Goal: Find contact information: Find contact information

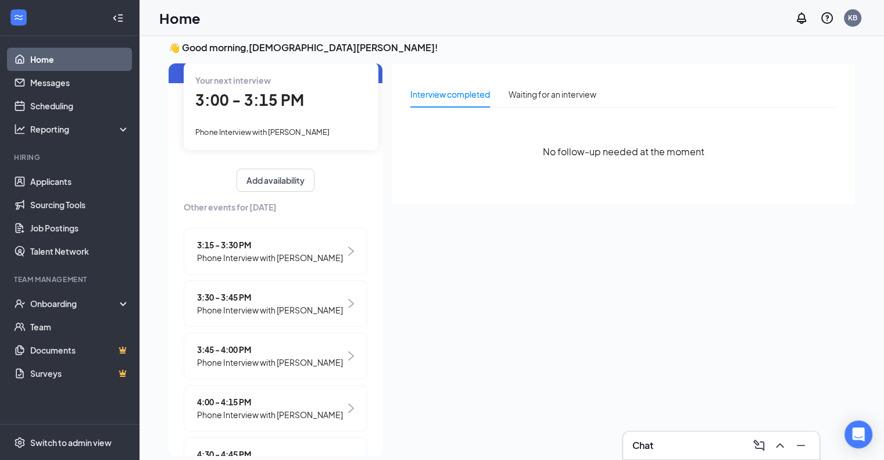
scroll to position [24, 0]
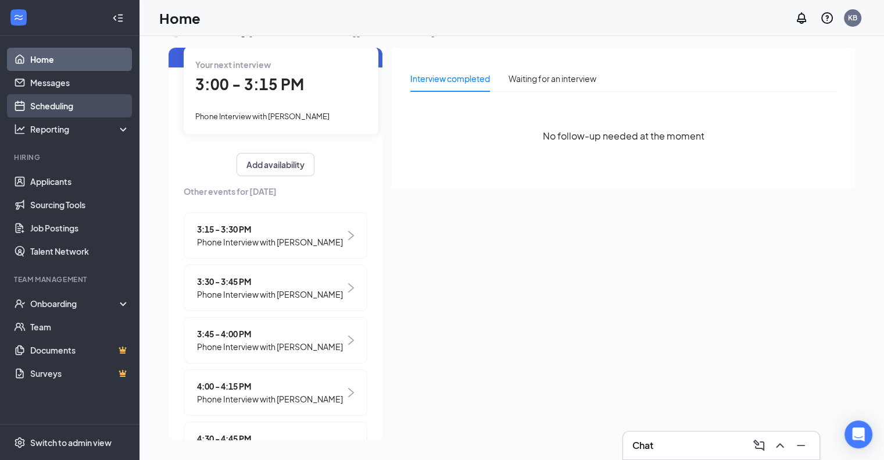
click at [53, 105] on link "Scheduling" at bounding box center [79, 105] width 99 height 23
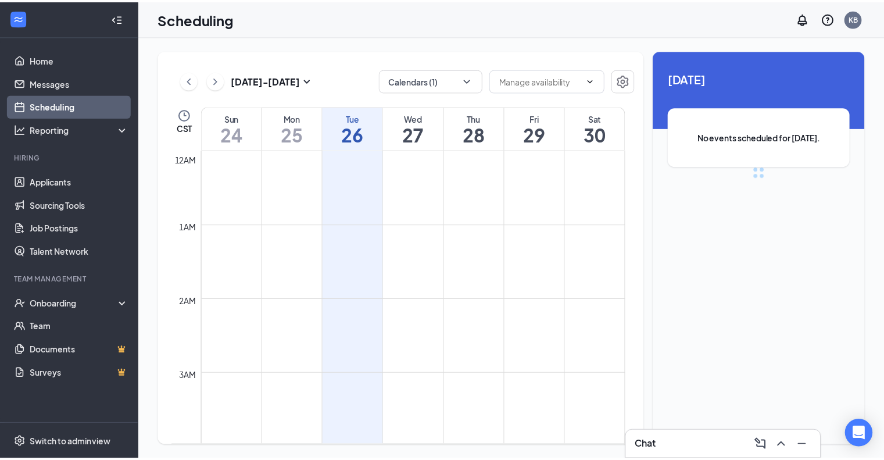
scroll to position [571, 0]
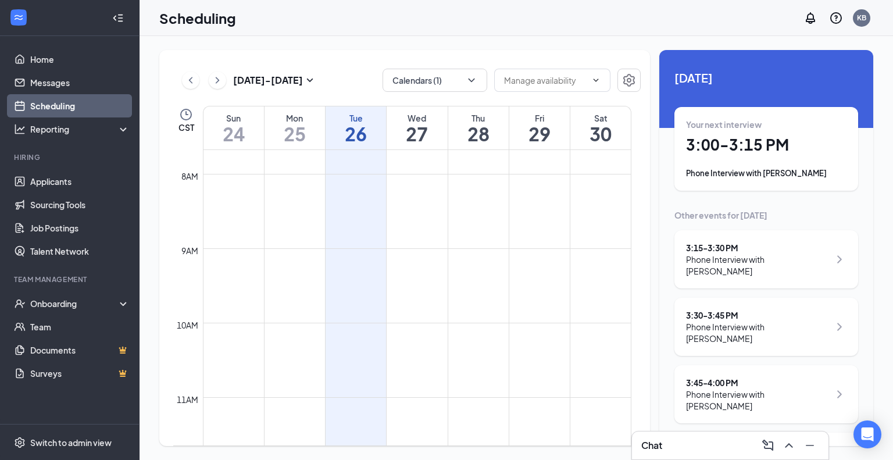
click at [424, 135] on h1 "27" at bounding box center [416, 134] width 60 height 20
click at [471, 126] on h1 "28" at bounding box center [478, 134] width 60 height 20
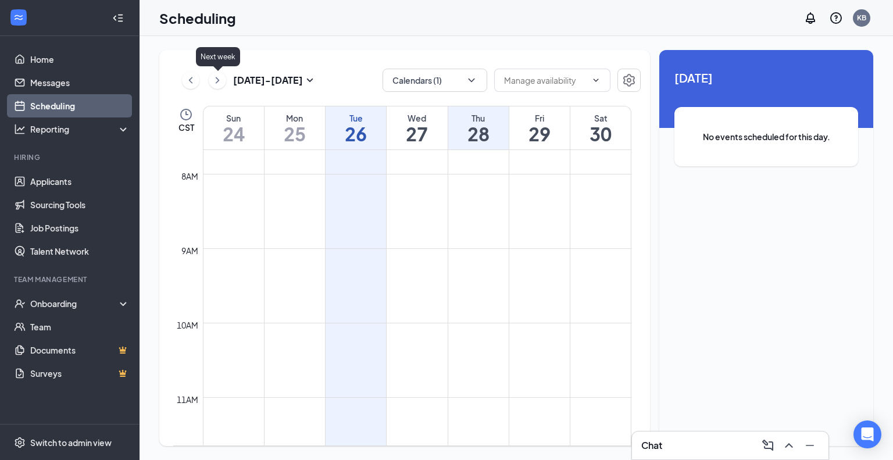
click at [215, 81] on icon "ChevronRight" at bounding box center [218, 80] width 12 height 14
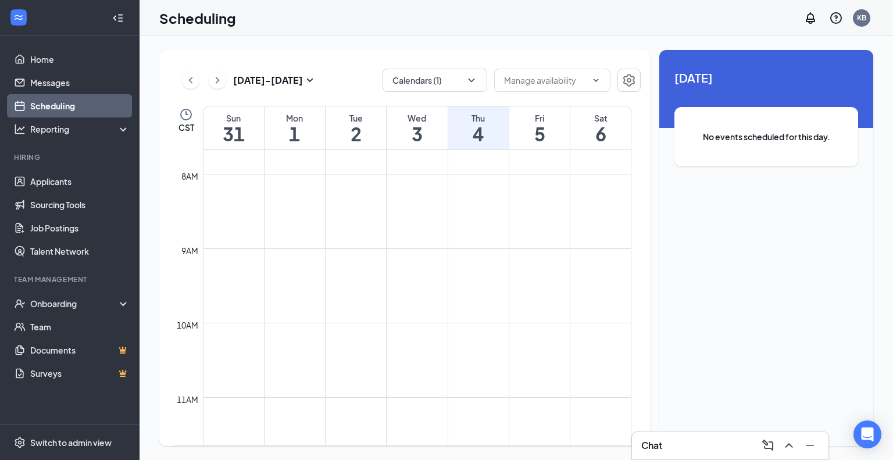
click at [358, 131] on h1 "2" at bounding box center [355, 134] width 60 height 20
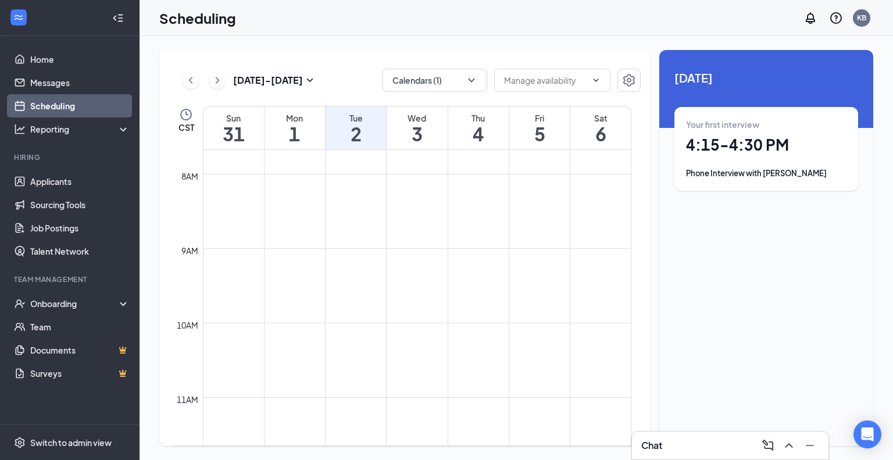
click at [413, 132] on h1 "3" at bounding box center [416, 134] width 60 height 20
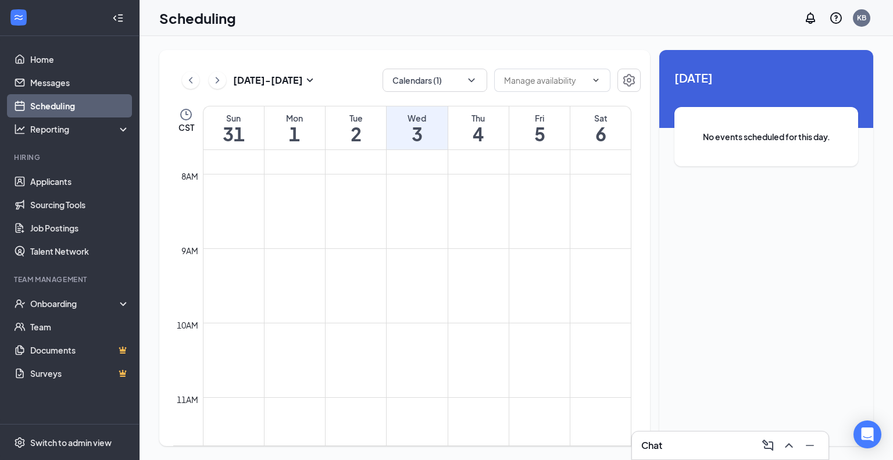
click at [474, 132] on h1 "4" at bounding box center [478, 134] width 60 height 20
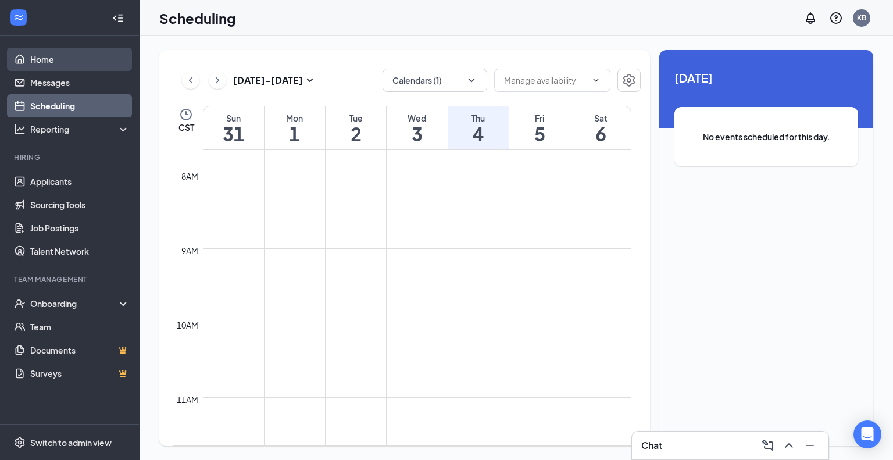
click at [56, 58] on link "Home" at bounding box center [79, 59] width 99 height 23
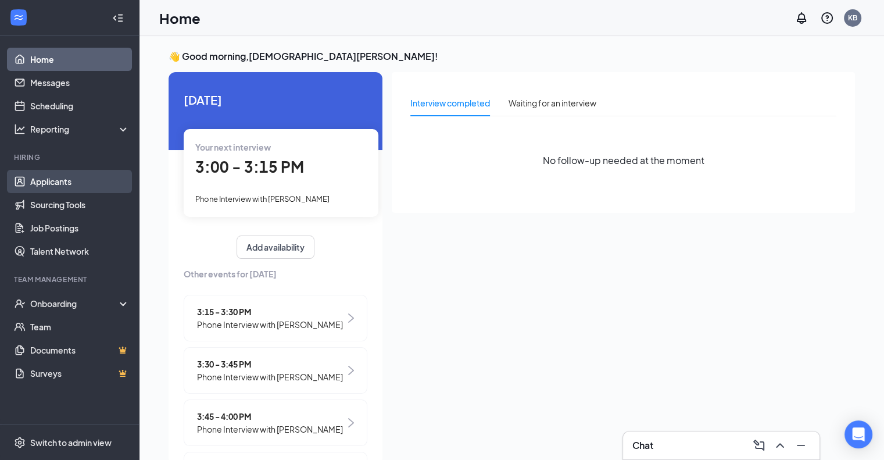
click at [63, 176] on link "Applicants" at bounding box center [79, 181] width 99 height 23
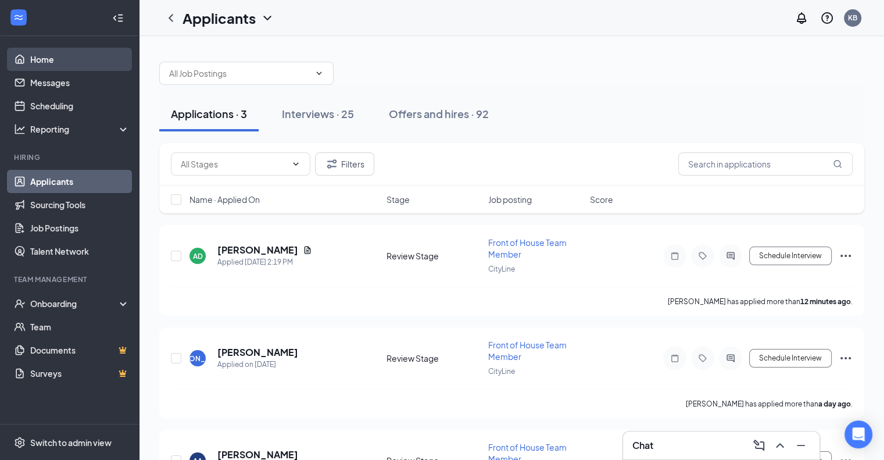
click at [45, 65] on link "Home" at bounding box center [79, 59] width 99 height 23
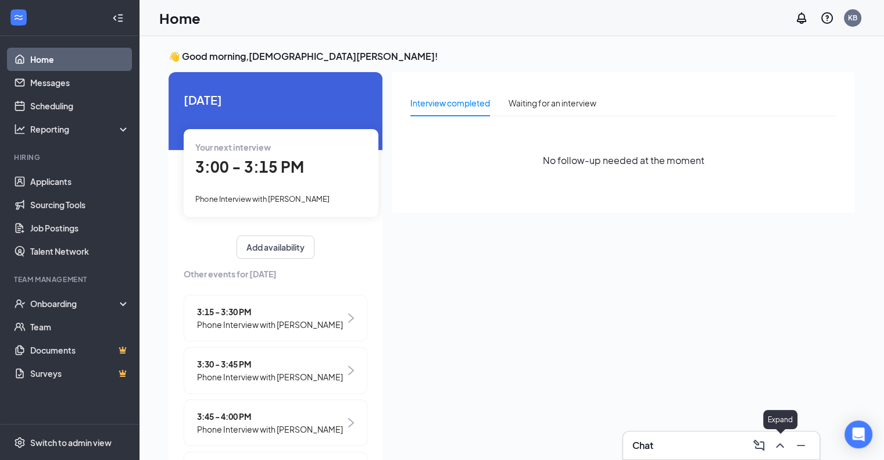
click at [775, 448] on icon "ChevronUp" at bounding box center [780, 445] width 14 height 14
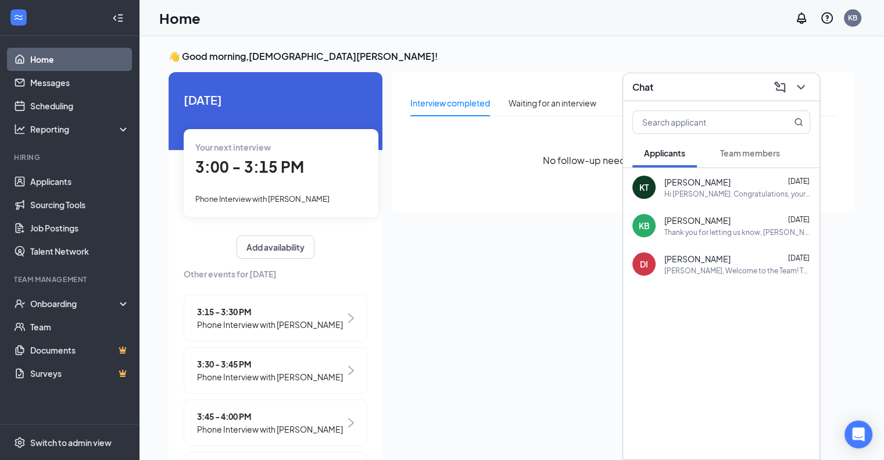
click at [744, 191] on div "Hi Kyan Thongmanyvong. Congratulations, your onsite interview with Chick-fil-A …" at bounding box center [737, 194] width 146 height 10
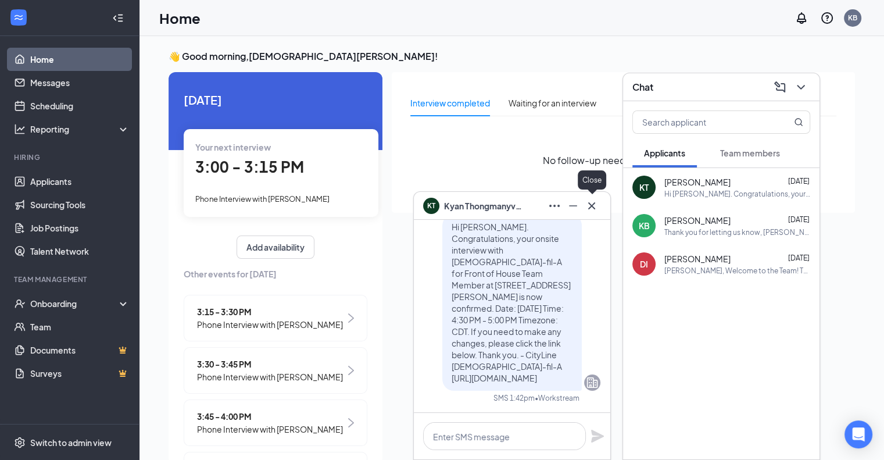
click at [594, 203] on icon "Cross" at bounding box center [591, 205] width 7 height 7
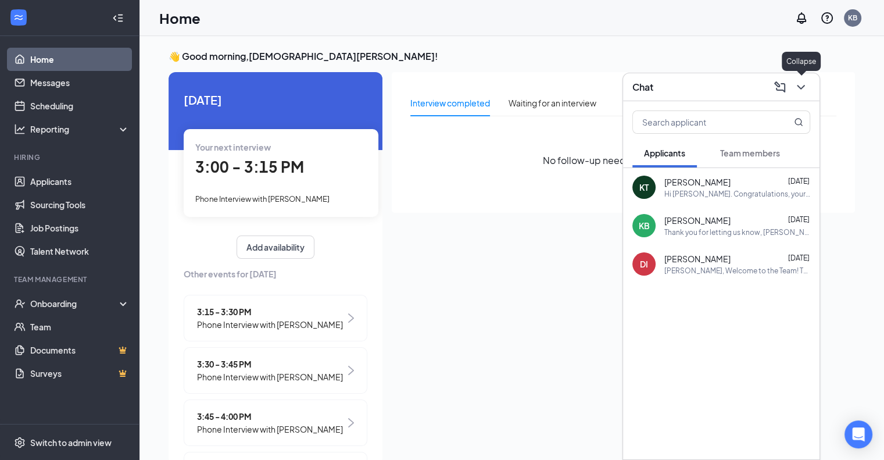
click at [802, 89] on icon "ChevronDown" at bounding box center [801, 87] width 14 height 14
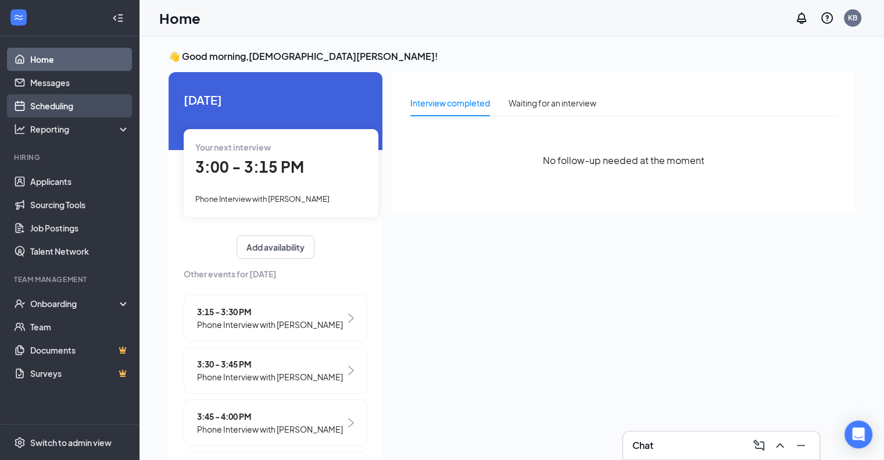
click at [67, 109] on link "Scheduling" at bounding box center [79, 105] width 99 height 23
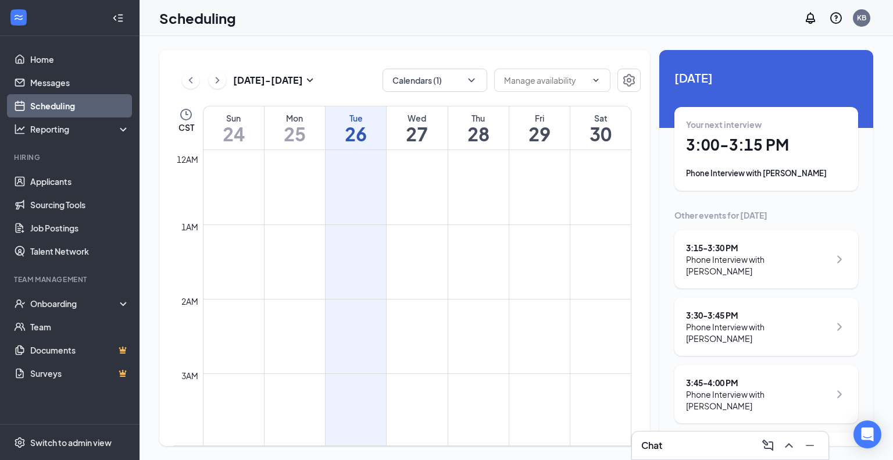
scroll to position [571, 0]
click at [472, 82] on icon "ChevronDown" at bounding box center [471, 80] width 12 height 12
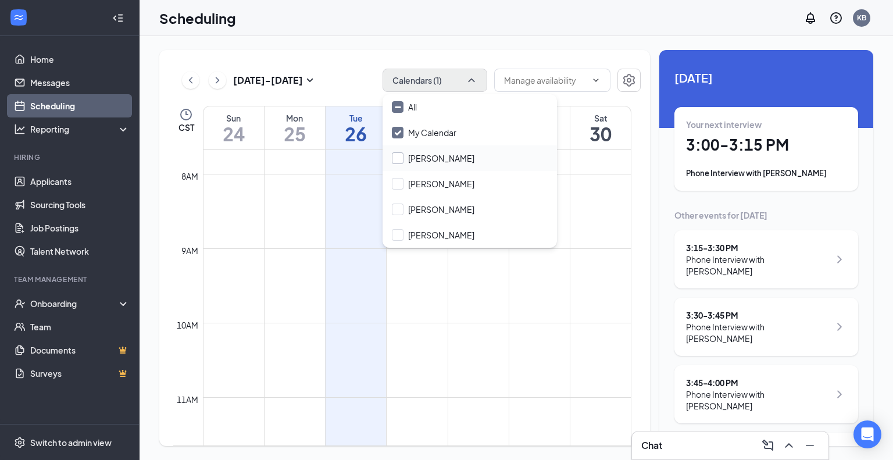
click at [398, 159] on input "Abraham Zamora" at bounding box center [433, 158] width 83 height 12
checkbox input "true"
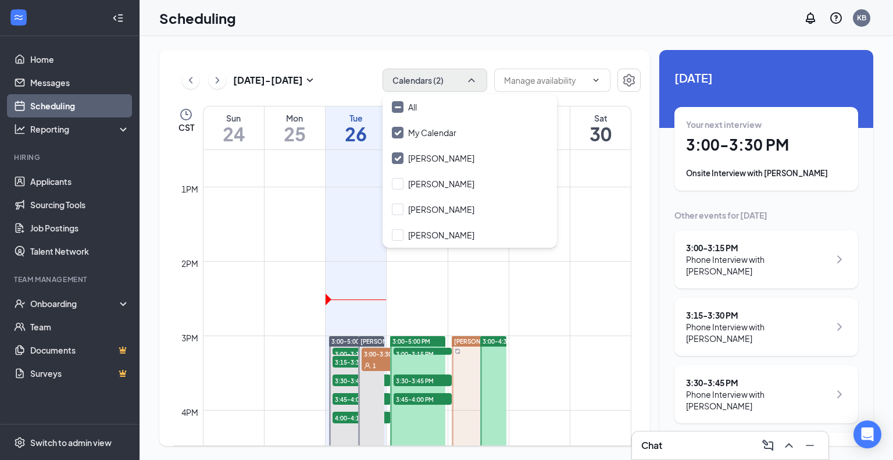
scroll to position [920, 0]
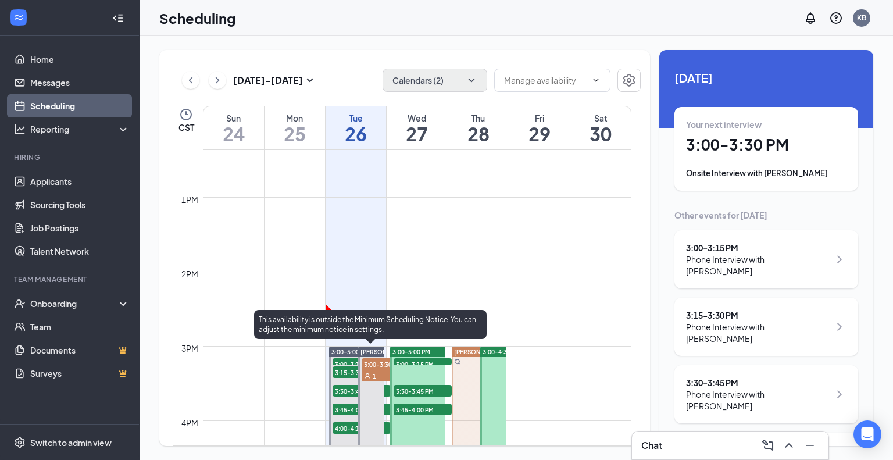
click at [379, 373] on div "1" at bounding box center [390, 376] width 58 height 12
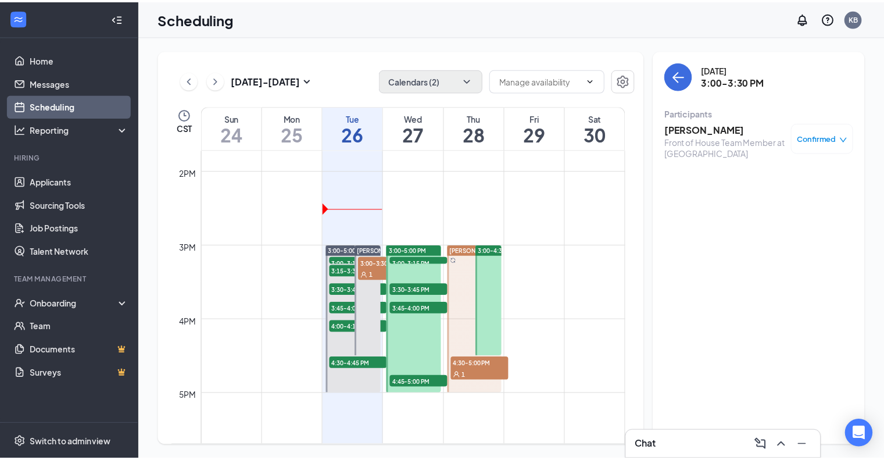
scroll to position [1036, 0]
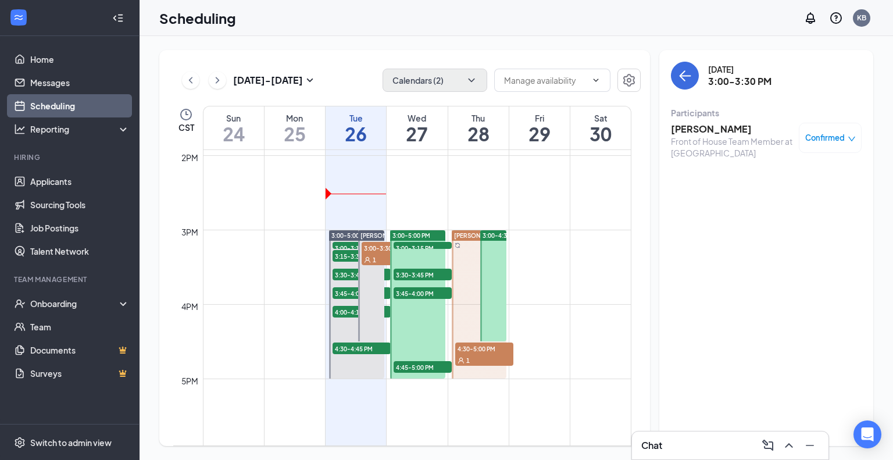
click at [479, 352] on span "4:30-5:00 PM" at bounding box center [484, 348] width 58 height 12
click at [60, 58] on link "Home" at bounding box center [79, 59] width 99 height 23
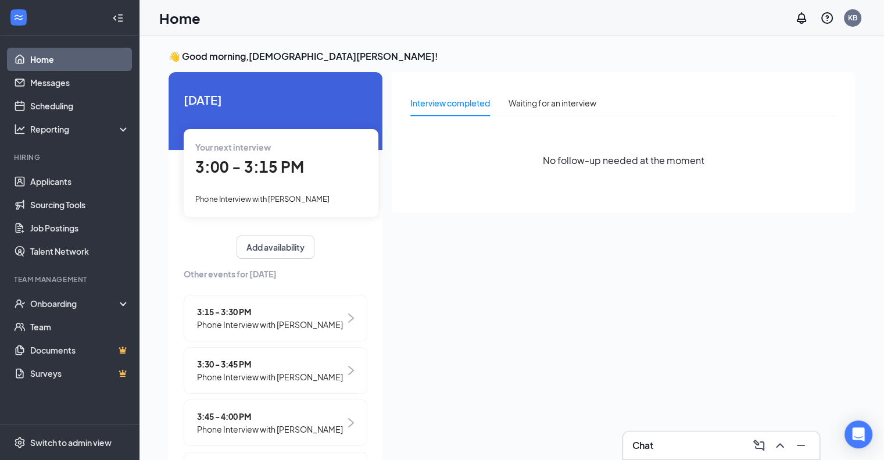
click at [255, 363] on span "3:30 - 3:45 PM" at bounding box center [270, 363] width 146 height 13
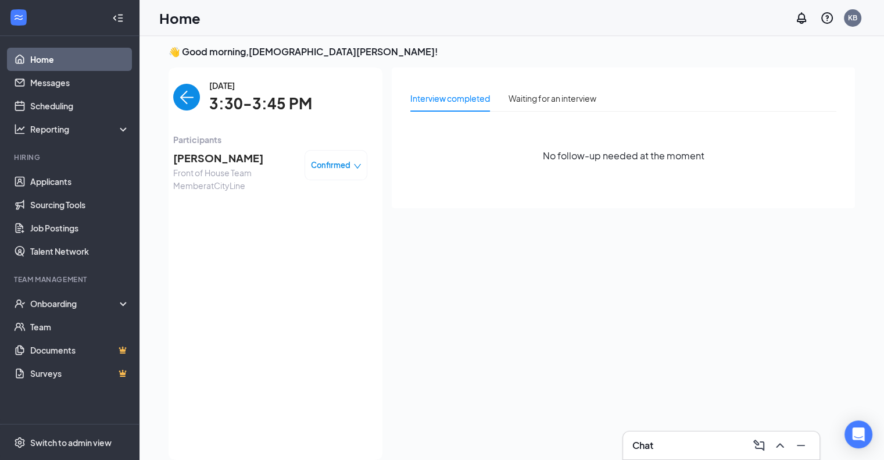
click at [199, 160] on span "[PERSON_NAME]" at bounding box center [234, 158] width 122 height 16
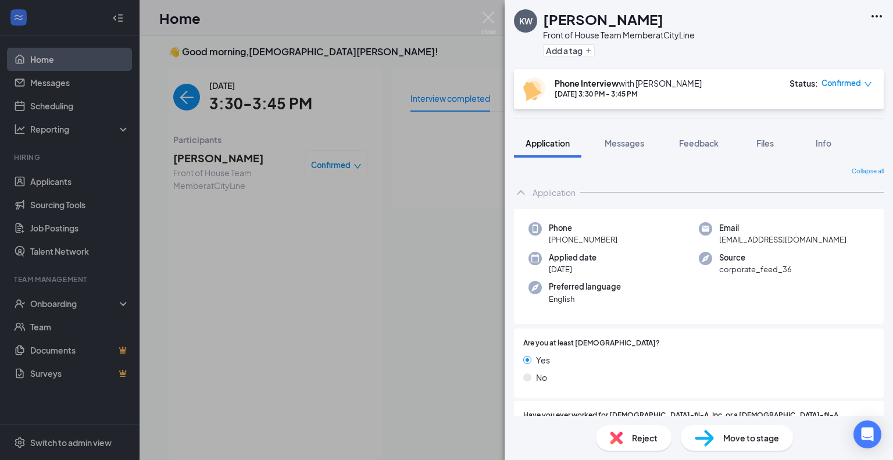
click at [617, 239] on div "Phone +1 (469) 350-4259" at bounding box center [613, 234] width 170 height 24
copy span "+1 (469) 350-4259"
click at [814, 240] on div "Email kylajadewilder@gmail.com" at bounding box center [784, 234] width 170 height 24
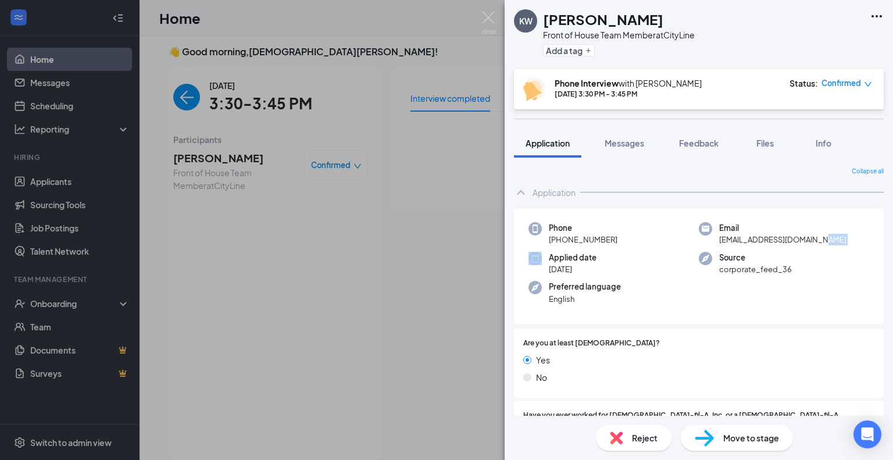
click at [814, 240] on div "Email kylajadewilder@gmail.com" at bounding box center [784, 234] width 170 height 24
copy span "kylajadewilder@gmail.com"
click at [489, 16] on img at bounding box center [488, 23] width 15 height 23
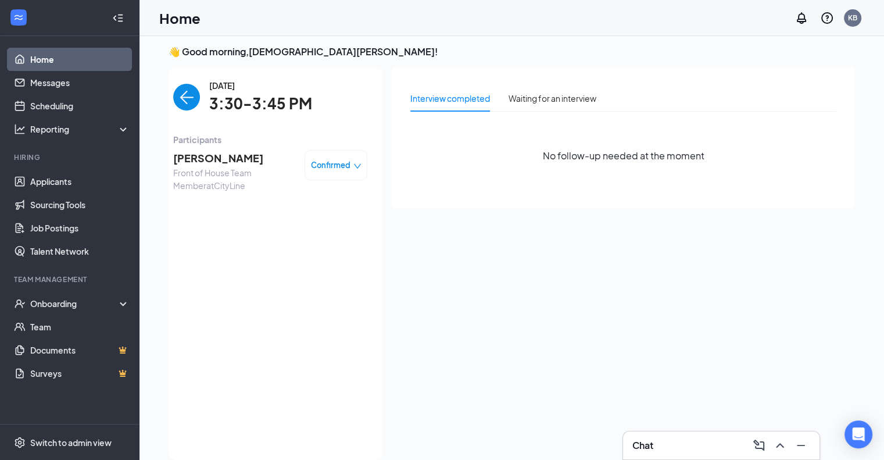
click at [177, 99] on img "back-button" at bounding box center [186, 97] width 27 height 27
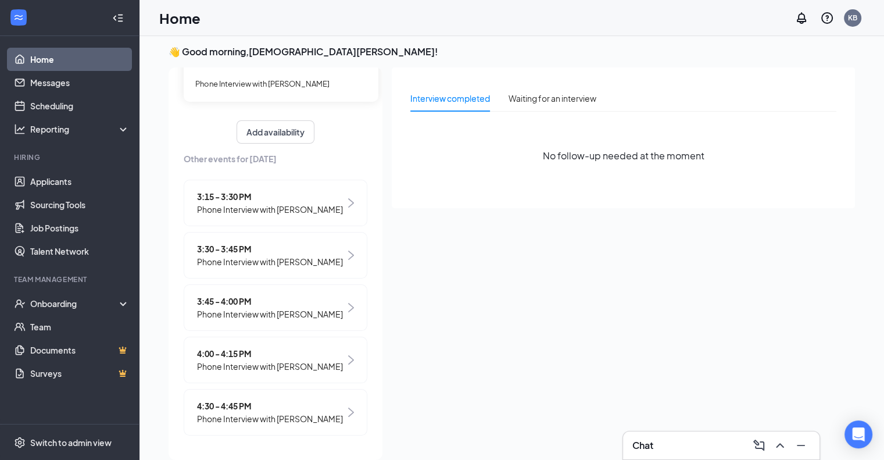
scroll to position [134, 0]
click at [253, 360] on span "Phone Interview with Muhammad Qureshi" at bounding box center [270, 366] width 146 height 13
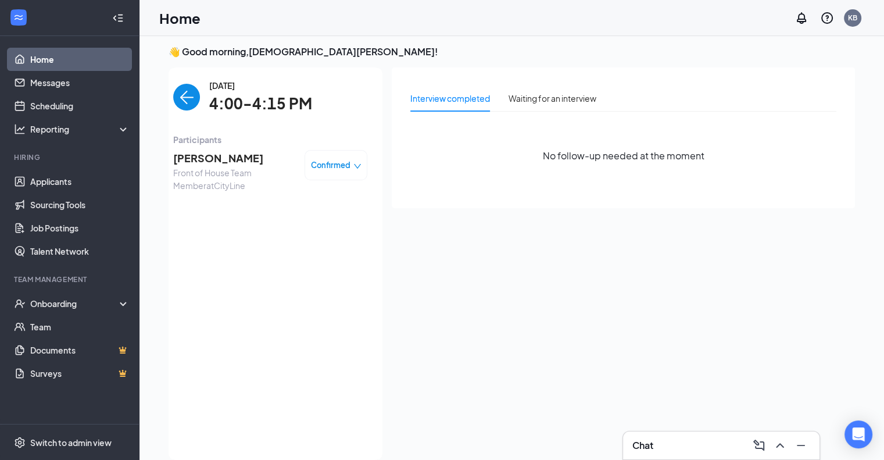
click at [241, 161] on span "[PERSON_NAME]" at bounding box center [234, 158] width 122 height 16
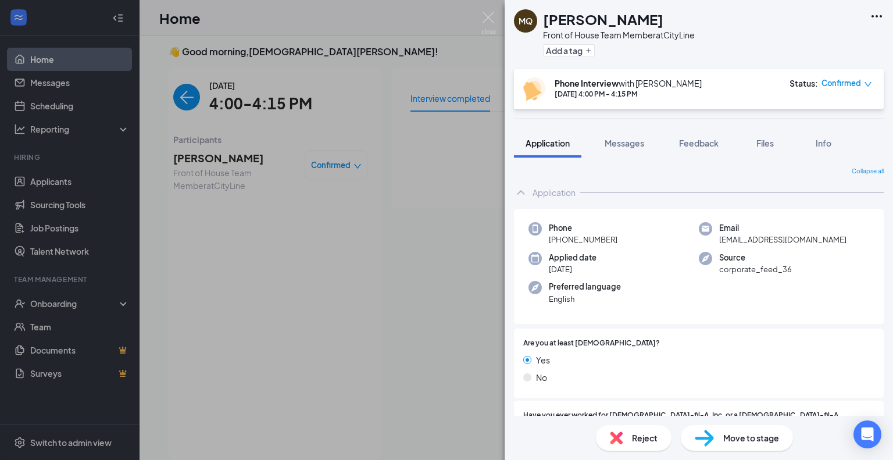
click at [611, 241] on span "+1 (469) 922-7760" at bounding box center [583, 240] width 69 height 12
click at [611, 240] on span "+1 (469) 922-7760" at bounding box center [583, 240] width 69 height 12
click at [618, 241] on div "Phone +1 (469) 922-7760" at bounding box center [613, 234] width 170 height 24
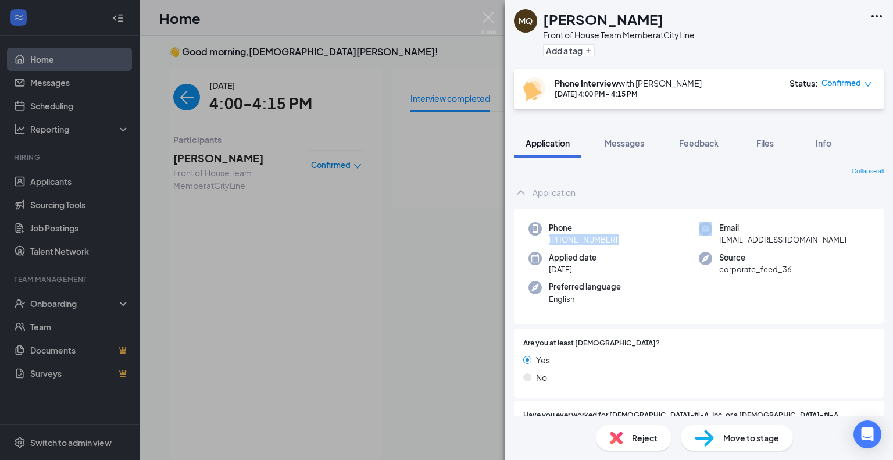
click at [618, 241] on div "Phone +1 (469) 922-7760" at bounding box center [613, 234] width 170 height 24
copy span "+1 (469) 922-7760"
click at [805, 240] on div "Email maqszabist@gmail.com" at bounding box center [784, 234] width 170 height 24
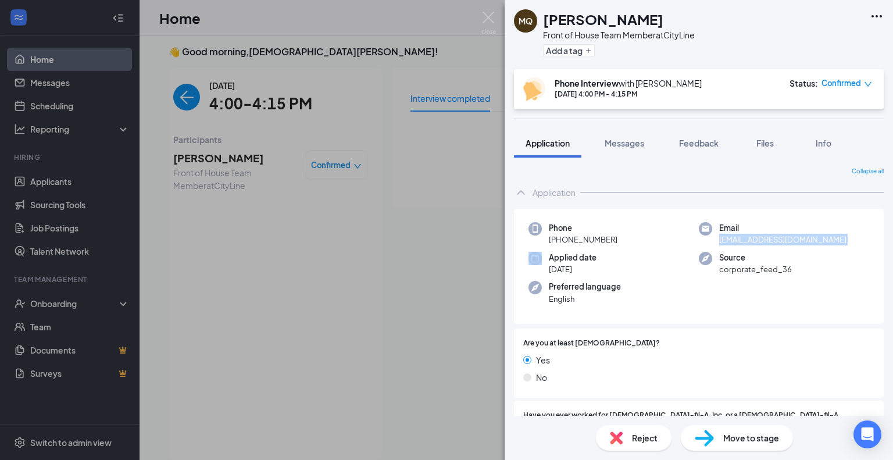
copy span "maqszabist@gmail.com"
click at [485, 16] on img at bounding box center [488, 23] width 15 height 23
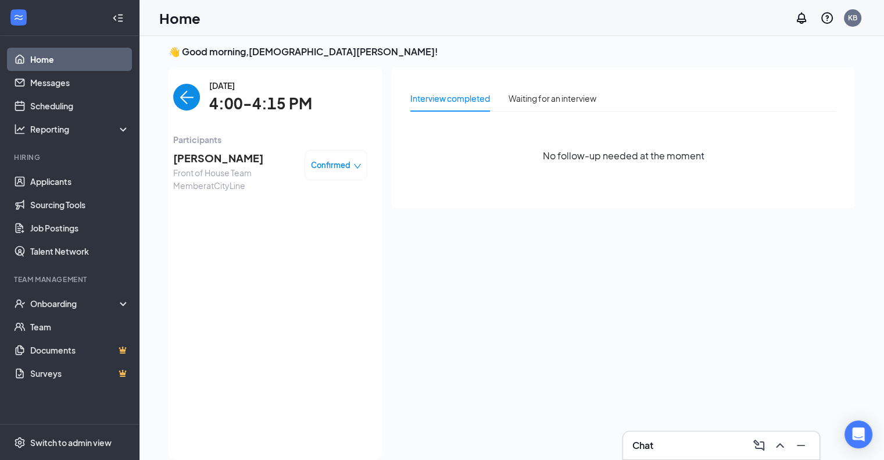
click at [182, 99] on img "back-button" at bounding box center [186, 97] width 27 height 27
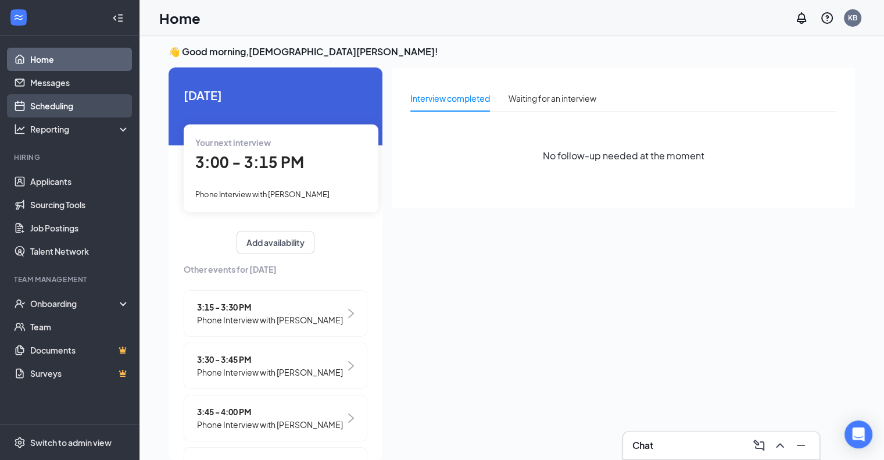
click at [90, 108] on link "Scheduling" at bounding box center [79, 105] width 99 height 23
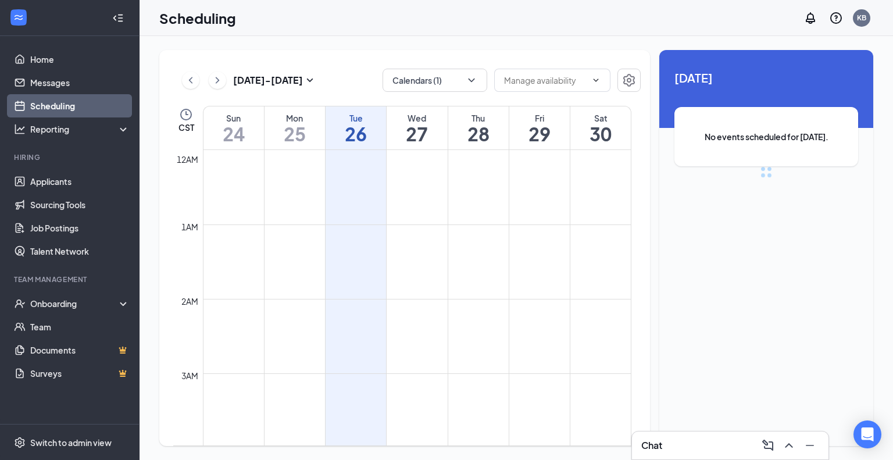
scroll to position [571, 0]
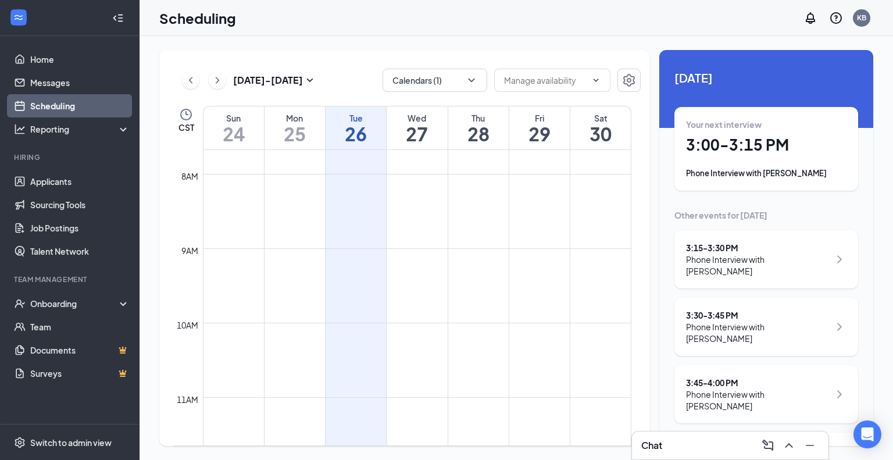
click at [421, 124] on h1 "27" at bounding box center [416, 134] width 60 height 20
click at [485, 132] on h1 "28" at bounding box center [478, 134] width 60 height 20
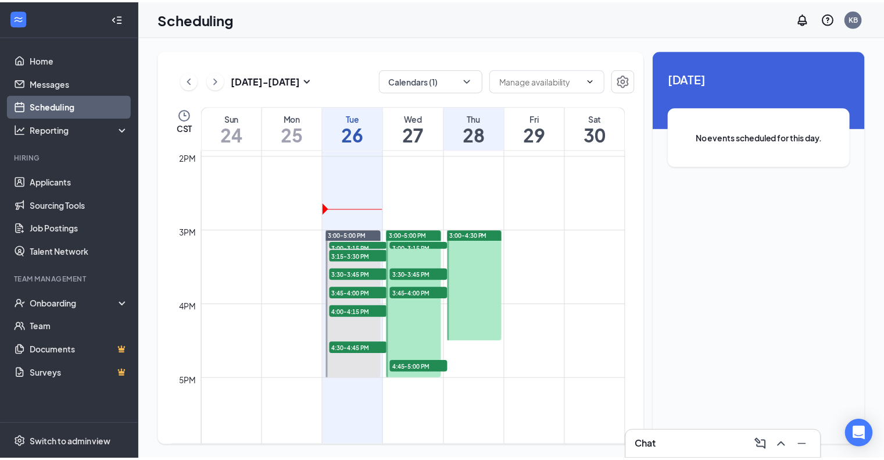
scroll to position [1094, 0]
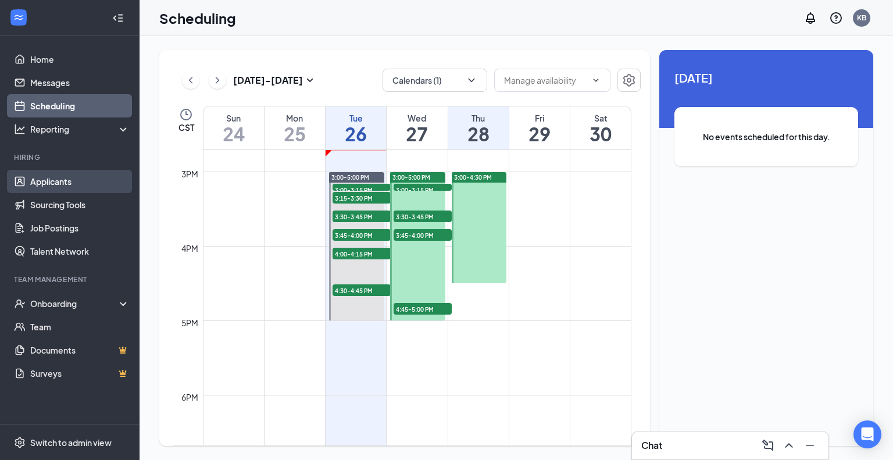
click at [78, 187] on link "Applicants" at bounding box center [79, 181] width 99 height 23
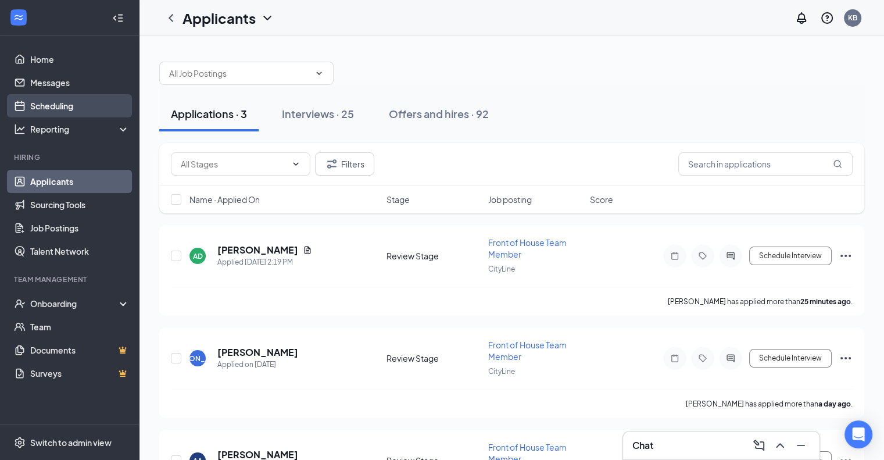
click at [69, 108] on link "Scheduling" at bounding box center [79, 105] width 99 height 23
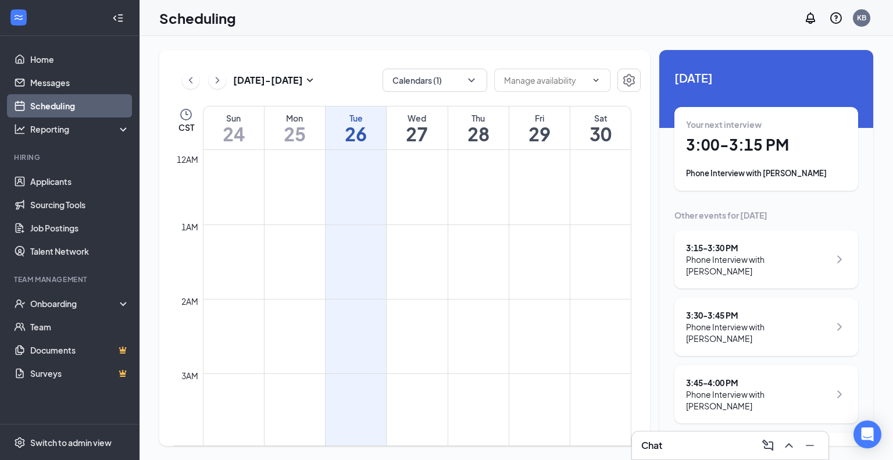
scroll to position [571, 0]
click at [397, 139] on h1 "27" at bounding box center [416, 134] width 60 height 20
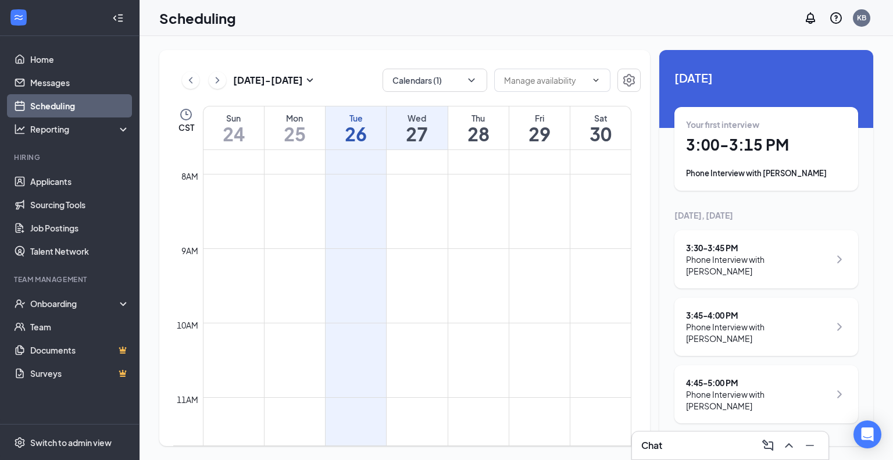
click at [765, 321] on div "Phone Interview with [PERSON_NAME]" at bounding box center [758, 332] width 144 height 23
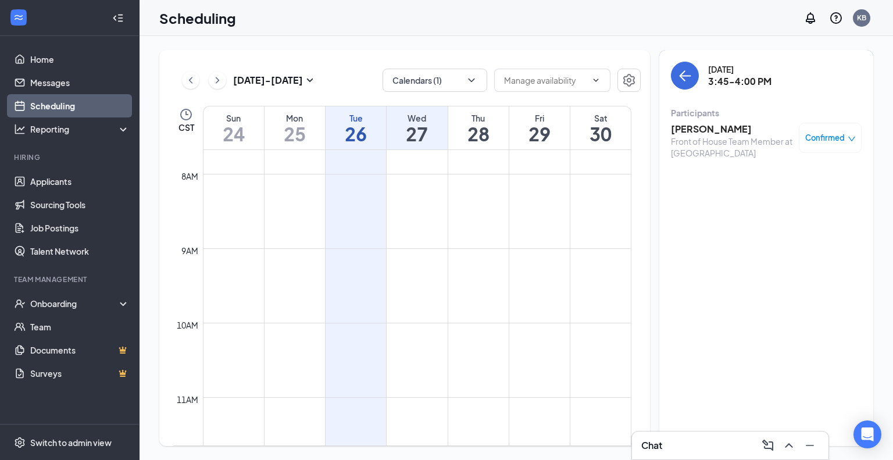
click at [691, 133] on h3 "[PERSON_NAME]" at bounding box center [732, 129] width 122 height 13
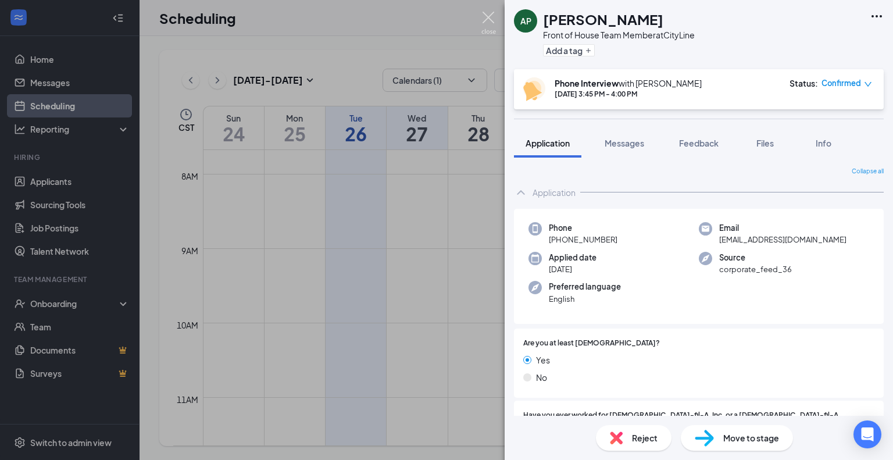
click at [489, 19] on img at bounding box center [488, 23] width 15 height 23
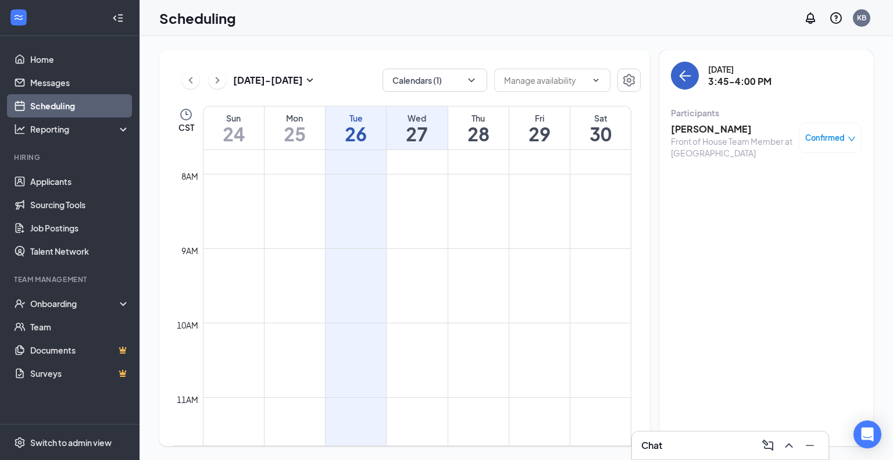
click at [690, 82] on icon "ArrowLeft" at bounding box center [685, 76] width 14 height 14
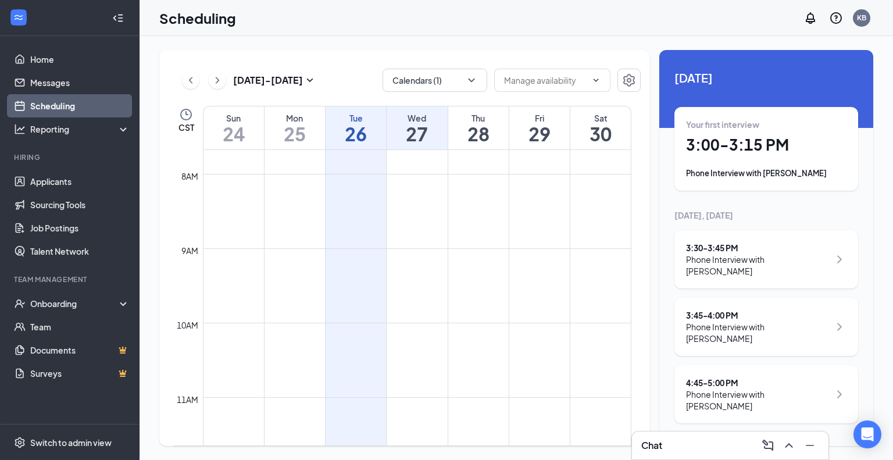
click at [739, 152] on h1 "3:00 - 3:15 PM" at bounding box center [766, 145] width 160 height 20
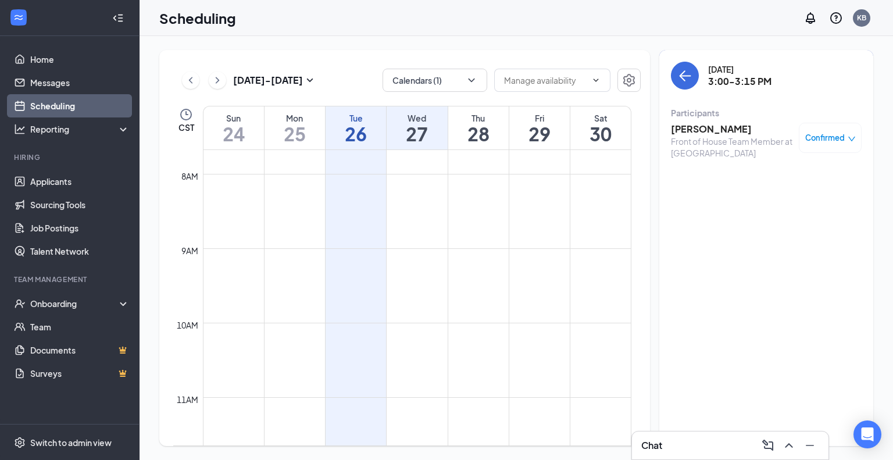
click at [732, 127] on h3 "[PERSON_NAME]" at bounding box center [732, 129] width 122 height 13
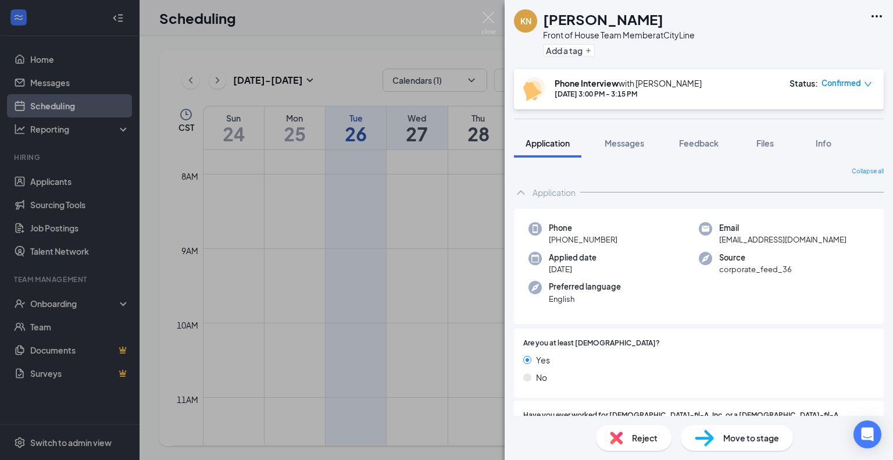
click at [615, 237] on div "Phone +1 (972) 757-6368" at bounding box center [613, 234] width 170 height 24
copy span "+1 (972) 757-6368"
click at [790, 235] on div "Email kiriakisn@gmail.com" at bounding box center [784, 234] width 170 height 24
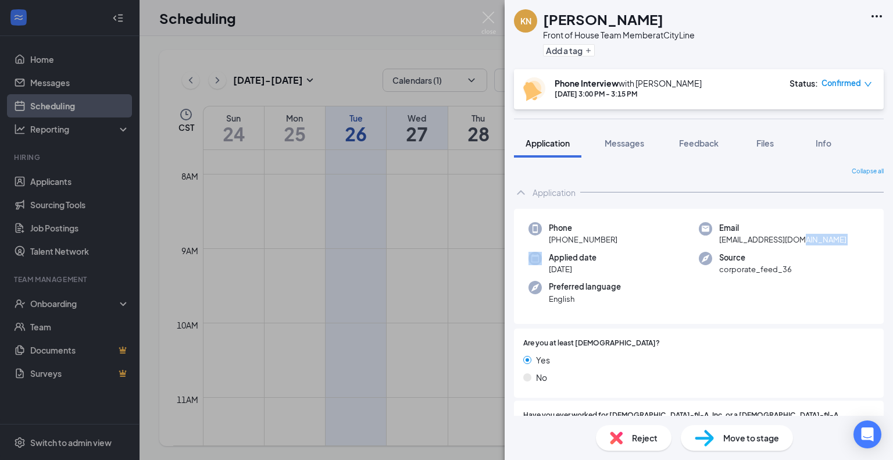
click at [790, 235] on div "Email kiriakisn@gmail.com" at bounding box center [784, 234] width 170 height 24
copy span "kiriakisn@gmail.com"
click at [488, 16] on img at bounding box center [488, 23] width 15 height 23
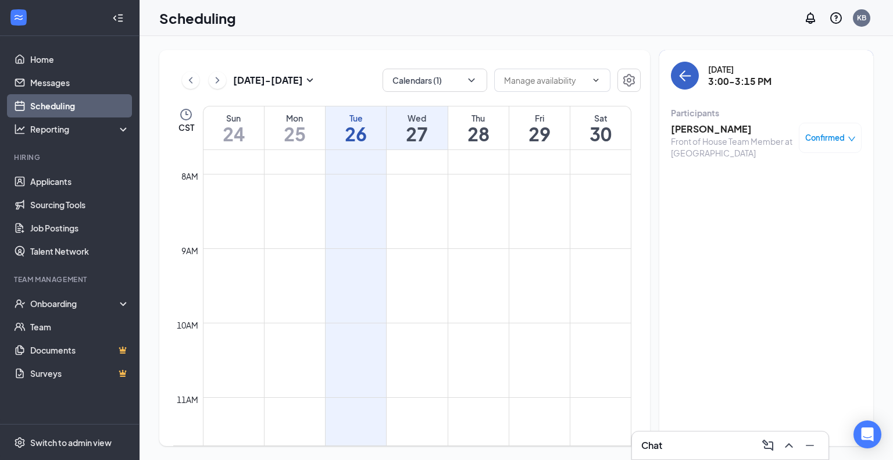
click at [682, 74] on icon "ArrowLeft" at bounding box center [685, 76] width 14 height 14
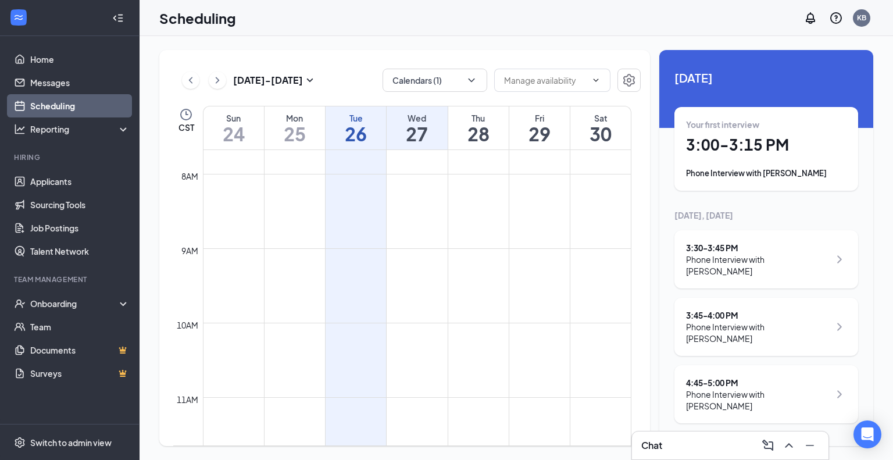
click at [751, 252] on div "3:30 - 3:45 PM" at bounding box center [758, 248] width 144 height 12
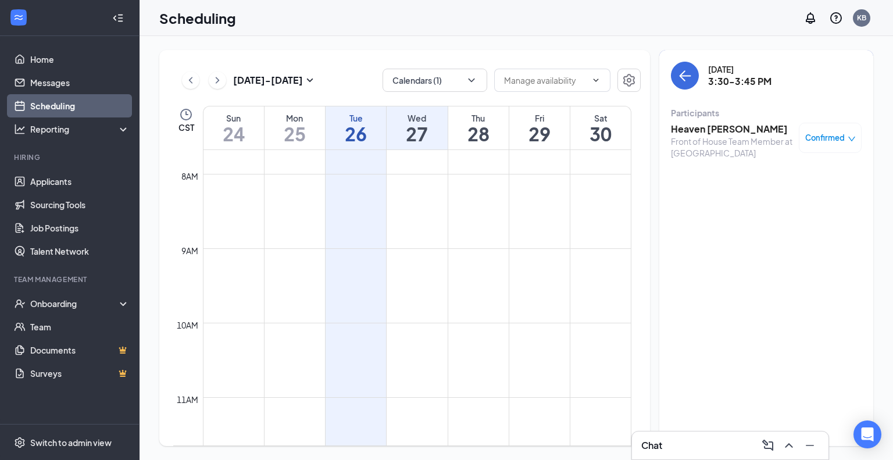
click at [721, 131] on h3 "Heaven [PERSON_NAME]" at bounding box center [732, 129] width 122 height 13
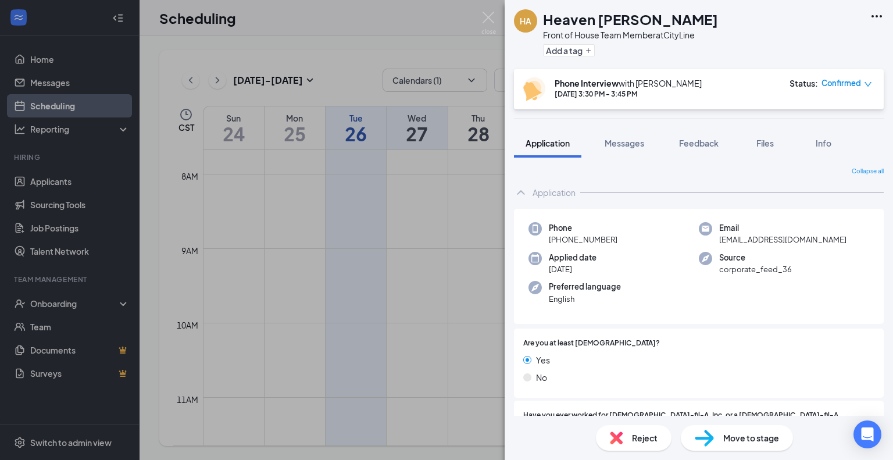
click at [616, 238] on div "Phone +1 (346) 431-2869" at bounding box center [613, 234] width 170 height 24
copy span "[PHONE_NUMBER]"
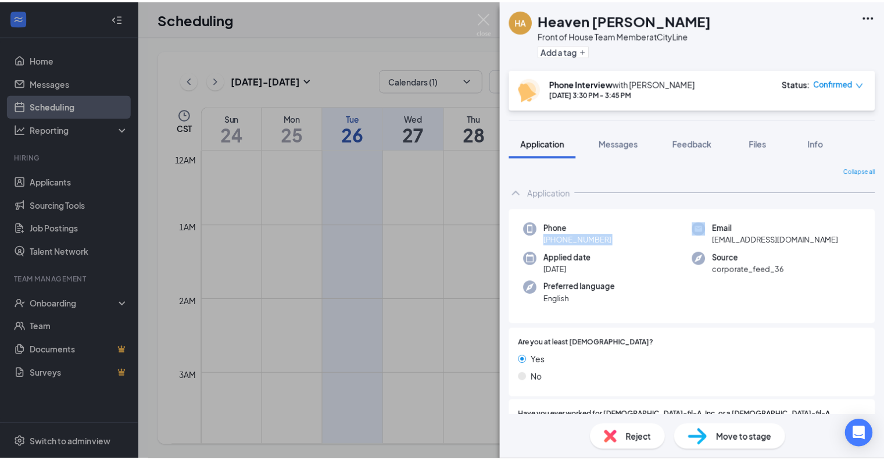
scroll to position [571, 0]
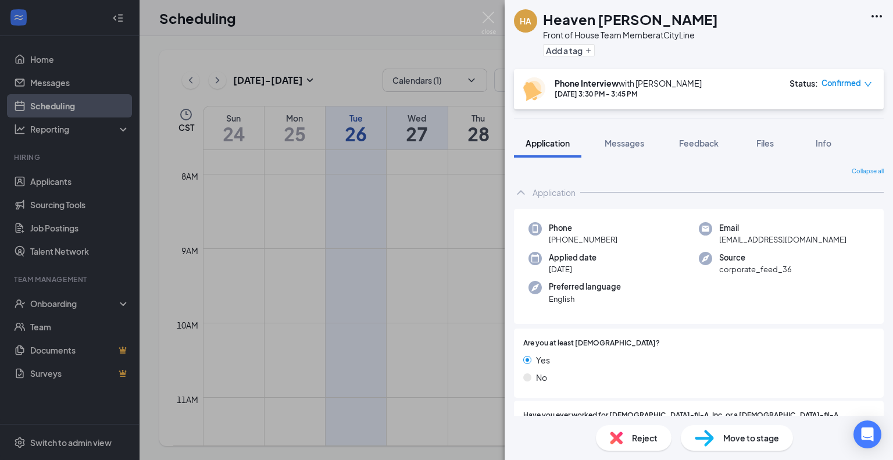
click at [832, 237] on div "Email [EMAIL_ADDRESS][DOMAIN_NAME]" at bounding box center [784, 234] width 170 height 24
copy span "[EMAIL_ADDRESS][DOMAIN_NAME]"
click at [488, 16] on img at bounding box center [488, 23] width 15 height 23
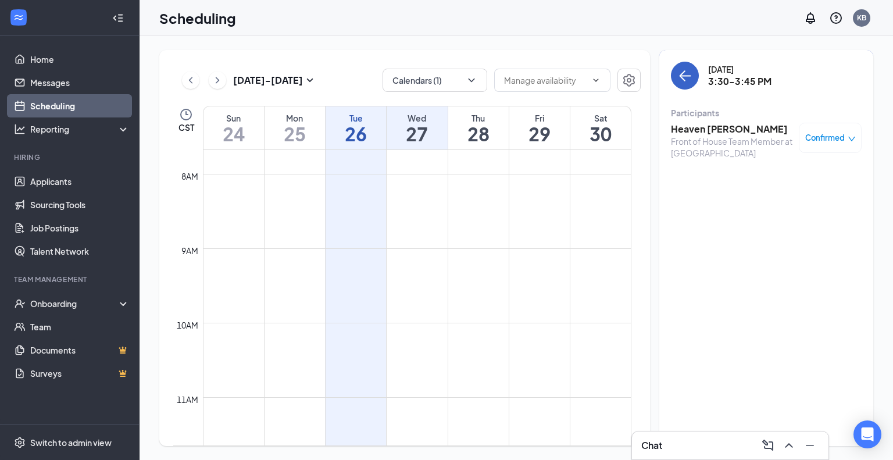
click at [680, 77] on icon "ArrowLeft" at bounding box center [682, 75] width 6 height 11
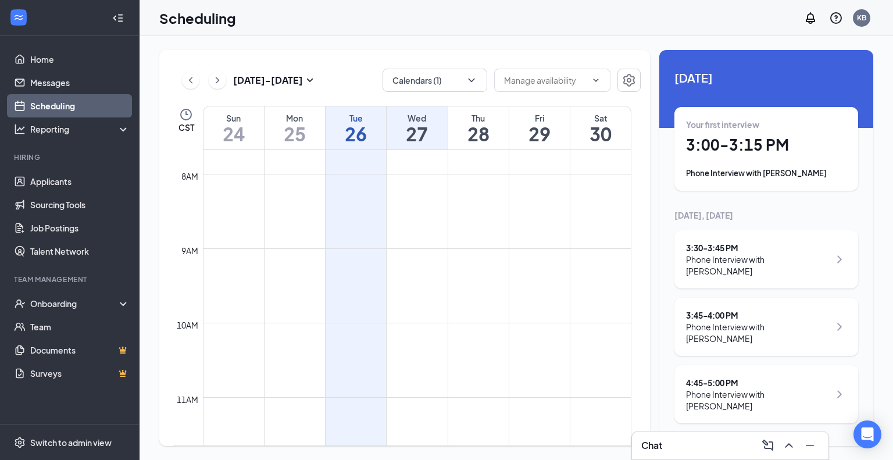
click at [730, 309] on div "3:45 - 4:00 PM" at bounding box center [758, 315] width 144 height 12
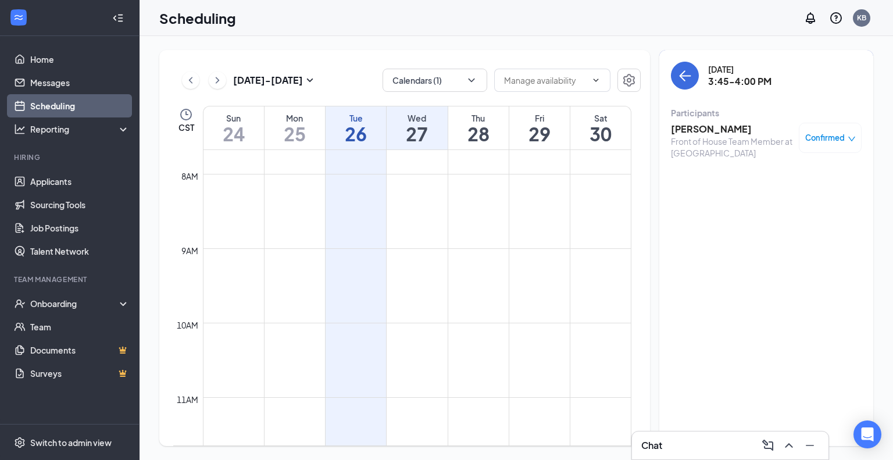
click at [707, 127] on h3 "[PERSON_NAME]" at bounding box center [732, 129] width 122 height 13
click at [699, 127] on h3 "[PERSON_NAME]" at bounding box center [732, 129] width 122 height 13
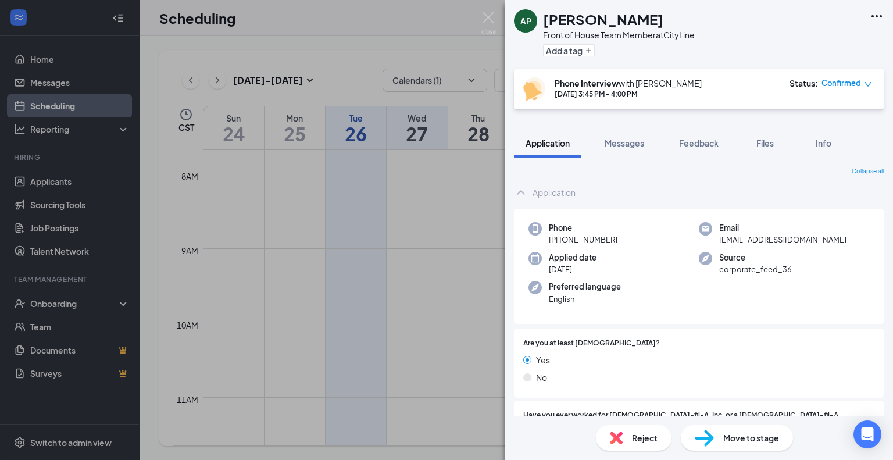
click at [615, 239] on div "Phone [PHONE_NUMBER]" at bounding box center [613, 234] width 170 height 24
copy span "[PHONE_NUMBER]"
click at [823, 237] on div "Email [EMAIL_ADDRESS][DOMAIN_NAME]" at bounding box center [784, 234] width 170 height 24
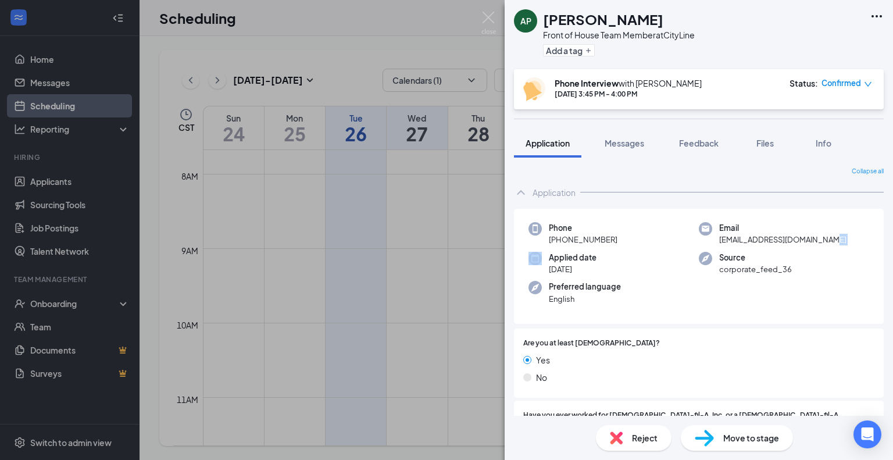
click at [823, 237] on div "Email [EMAIL_ADDRESS][DOMAIN_NAME]" at bounding box center [784, 234] width 170 height 24
copy span "[EMAIL_ADDRESS][DOMAIN_NAME]"
click at [487, 17] on img at bounding box center [488, 23] width 15 height 23
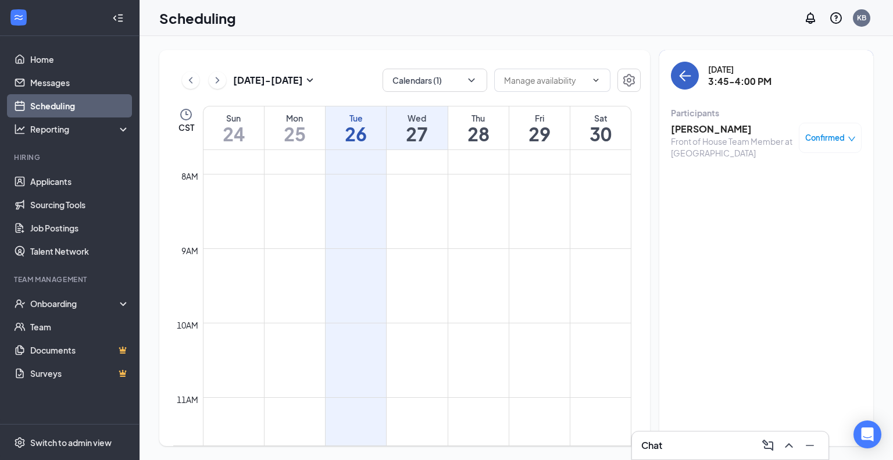
drag, startPoint x: 683, startPoint y: 78, endPoint x: 683, endPoint y: 87, distance: 8.7
click at [683, 78] on icon "ArrowLeft" at bounding box center [682, 75] width 6 height 11
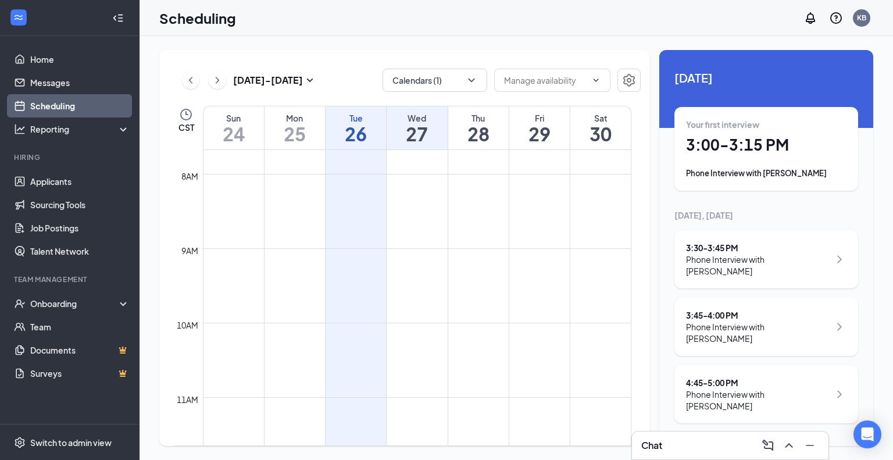
click at [767, 388] on div "Phone Interview with [PERSON_NAME]" at bounding box center [758, 399] width 144 height 23
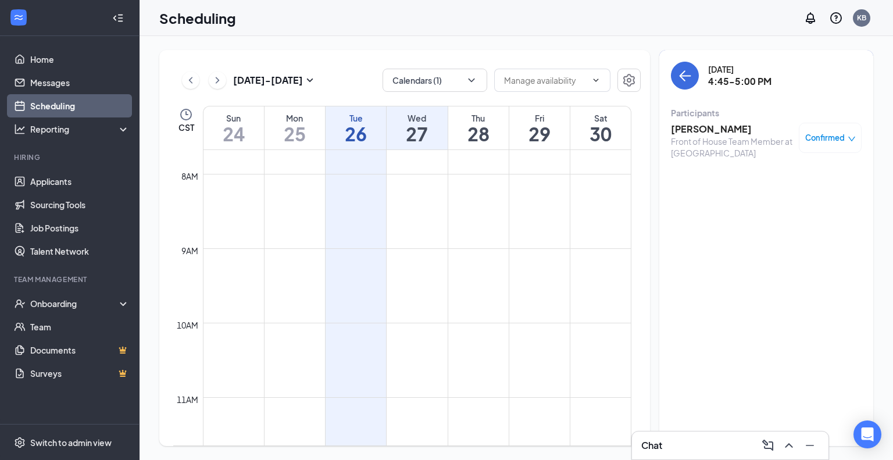
click at [687, 130] on h3 "[PERSON_NAME]" at bounding box center [732, 129] width 122 height 13
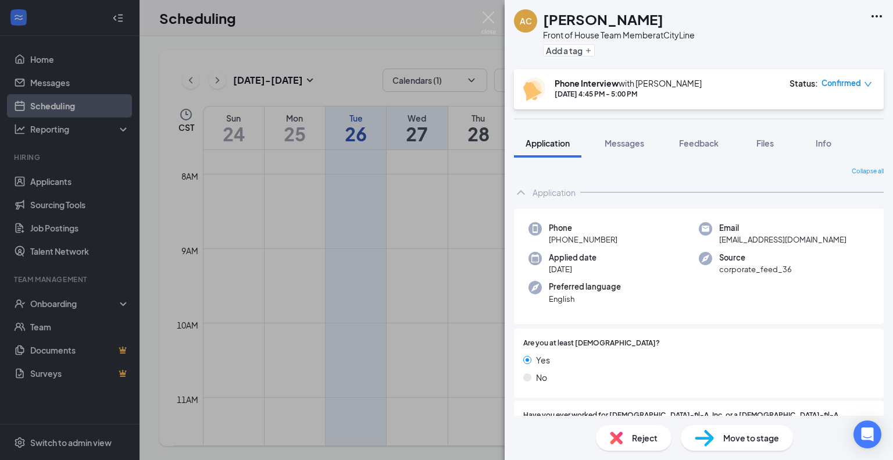
click at [621, 241] on div "Phone [PHONE_NUMBER]" at bounding box center [613, 234] width 170 height 24
copy span "[PHONE_NUMBER]"
click at [834, 239] on span "[EMAIL_ADDRESS][DOMAIN_NAME]" at bounding box center [782, 240] width 127 height 12
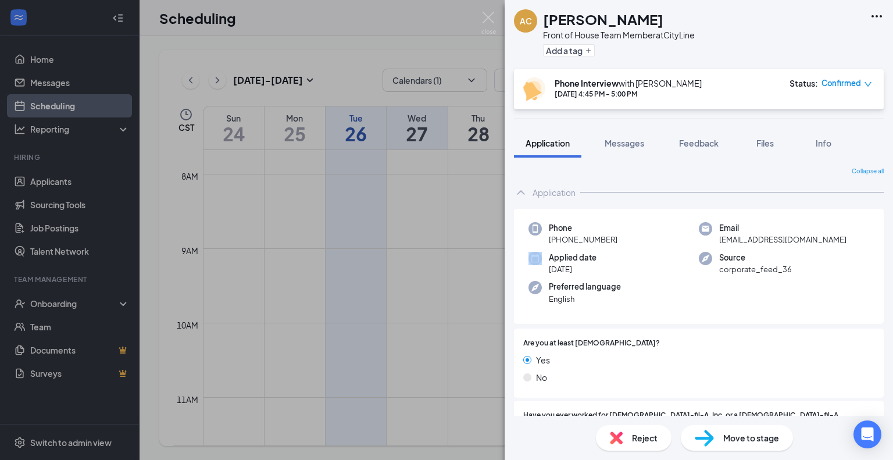
click at [834, 239] on span "[EMAIL_ADDRESS][DOMAIN_NAME]" at bounding box center [782, 240] width 127 height 12
copy span "[EMAIL_ADDRESS][DOMAIN_NAME]"
click at [488, 15] on img at bounding box center [488, 23] width 15 height 23
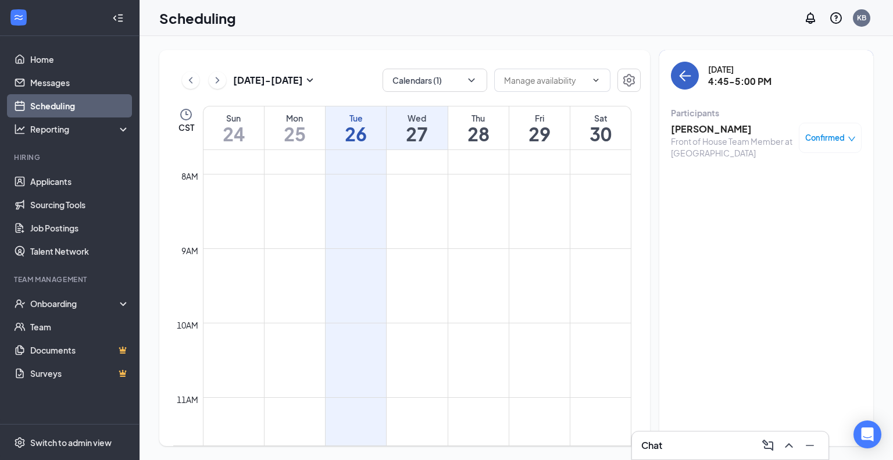
click at [683, 77] on icon "ArrowLeft" at bounding box center [685, 76] width 14 height 14
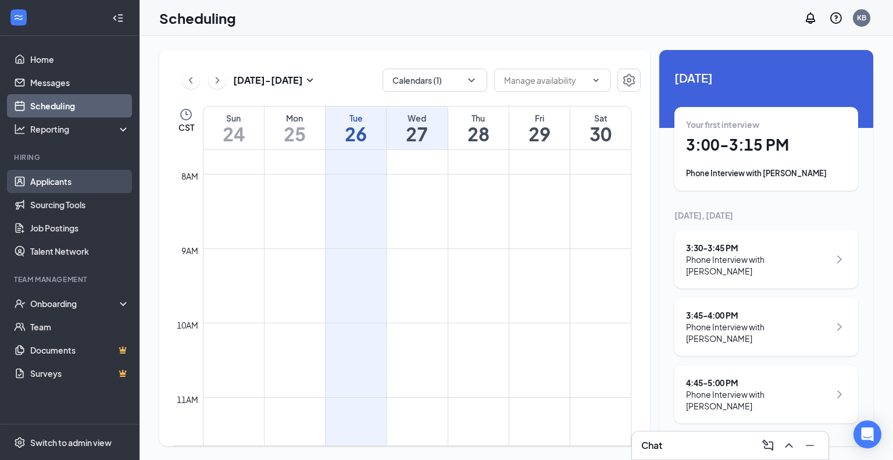
click at [63, 182] on link "Applicants" at bounding box center [79, 181] width 99 height 23
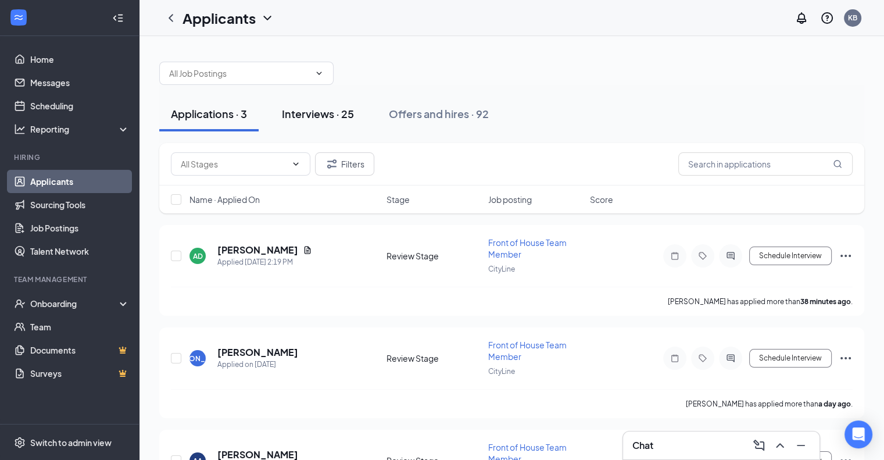
click at [324, 114] on div "Interviews · 25" at bounding box center [318, 113] width 72 height 15
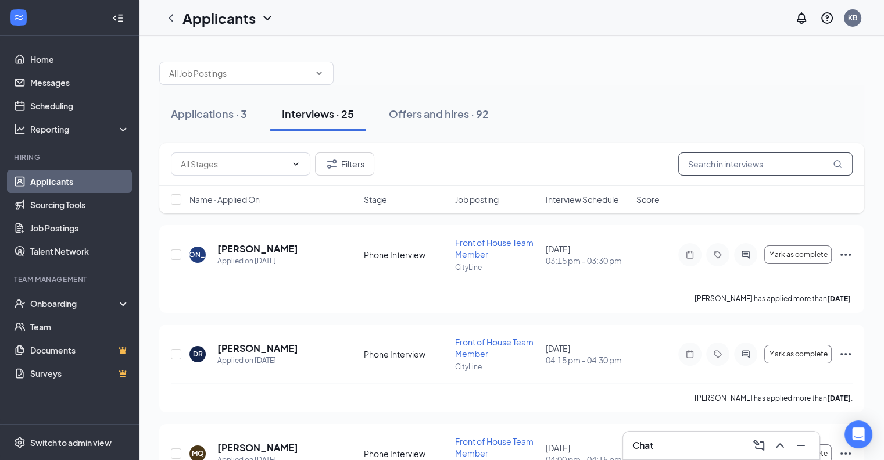
click at [709, 163] on input "text" at bounding box center [765, 163] width 174 height 23
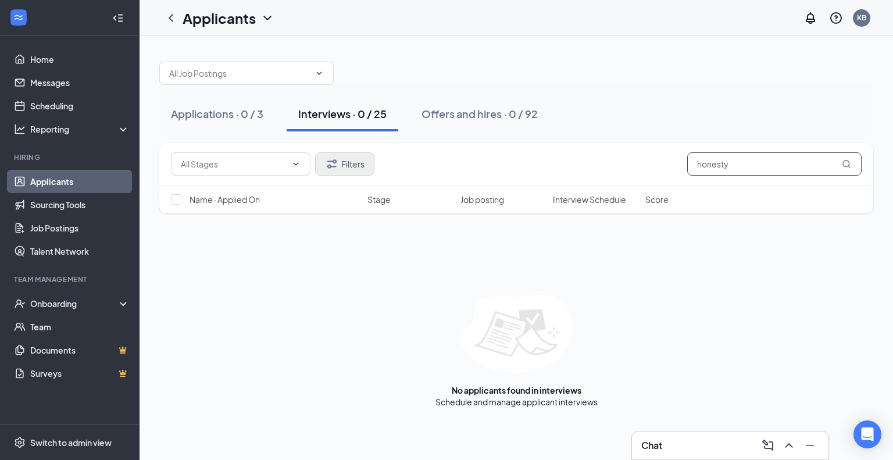
type input "honesty"
click at [336, 164] on icon "Filter" at bounding box center [332, 164] width 14 height 14
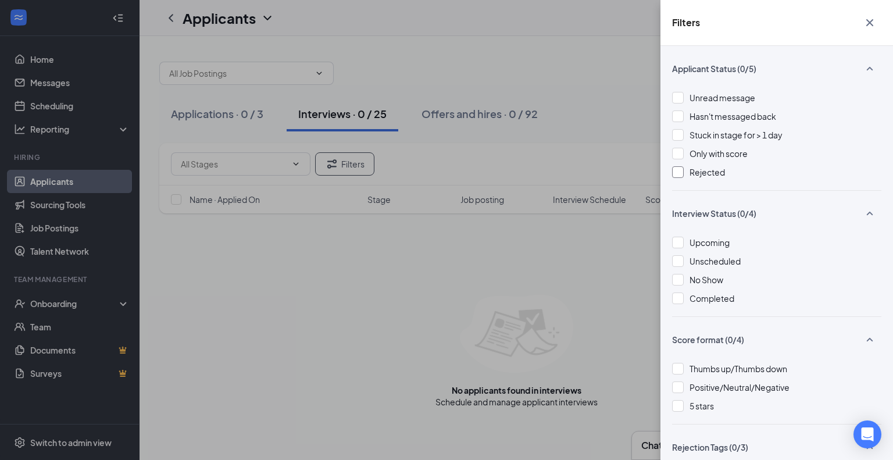
click at [680, 168] on div at bounding box center [678, 172] width 12 height 12
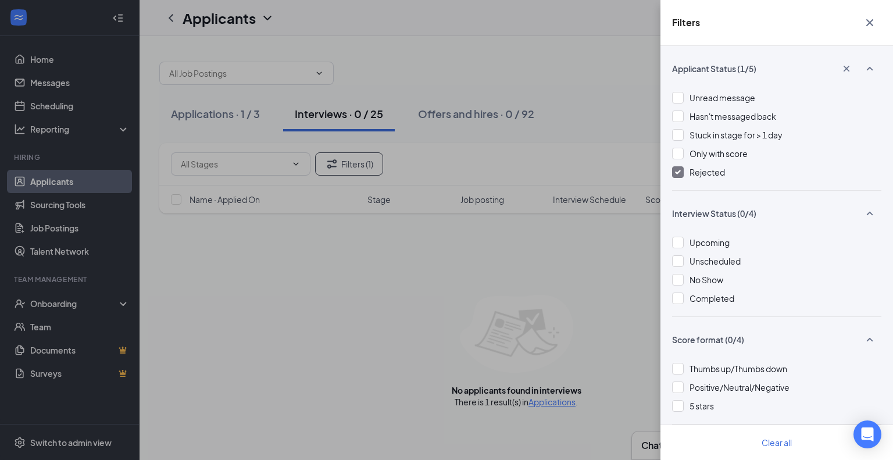
click at [678, 171] on img at bounding box center [678, 172] width 6 height 5
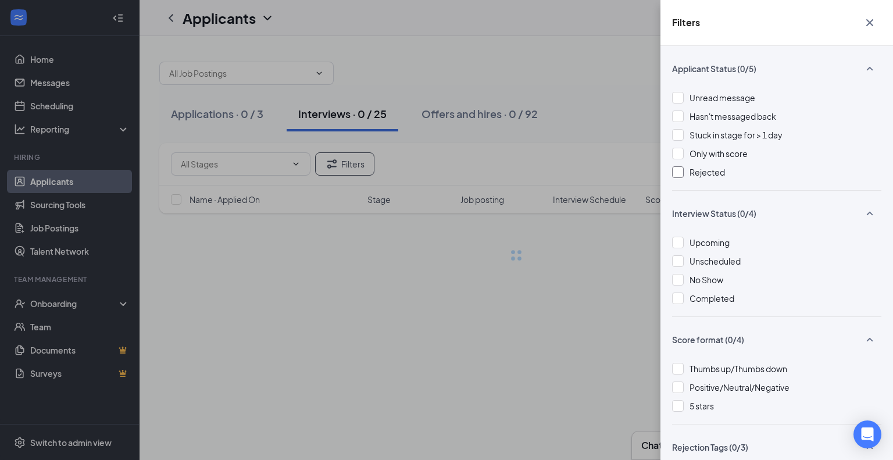
click at [872, 20] on icon "Cross" at bounding box center [869, 22] width 7 height 7
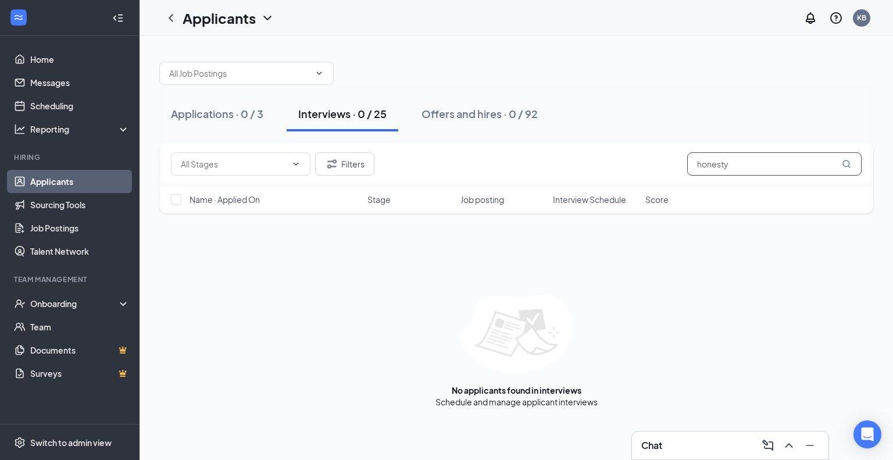
drag, startPoint x: 771, startPoint y: 162, endPoint x: 692, endPoint y: 167, distance: 79.2
click at [692, 167] on input "honesty" at bounding box center [774, 163] width 174 height 23
